Goal: Find specific page/section: Find specific page/section

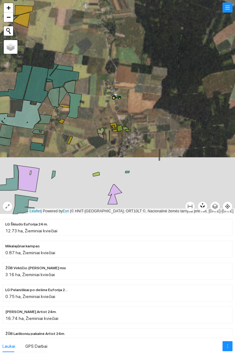
click at [119, 95] on icon at bounding box center [117, 95] width 11 height 5
